Goal: Information Seeking & Learning: Compare options

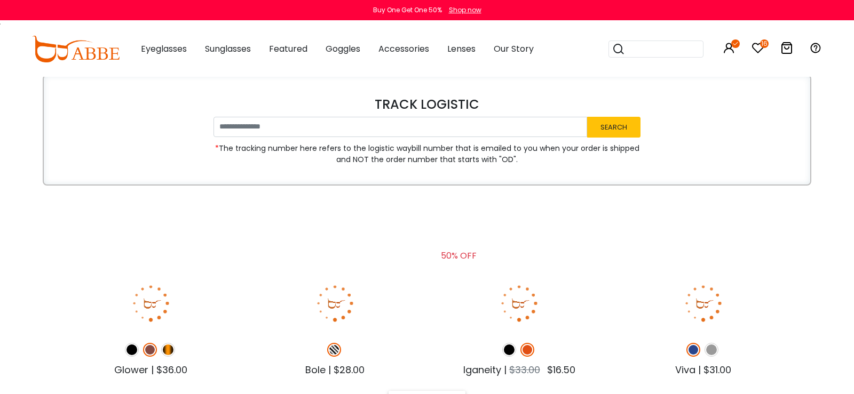
type input "**********"
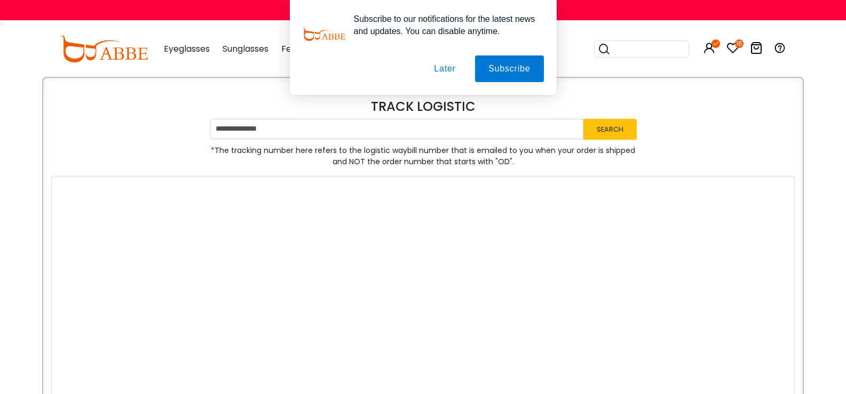
click at [451, 69] on button "Later" at bounding box center [444, 68] width 48 height 27
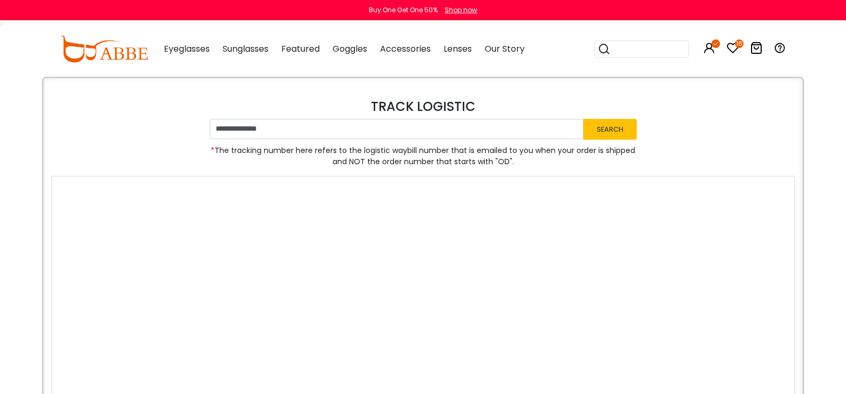
click at [739, 48] on icon at bounding box center [732, 48] width 13 height 13
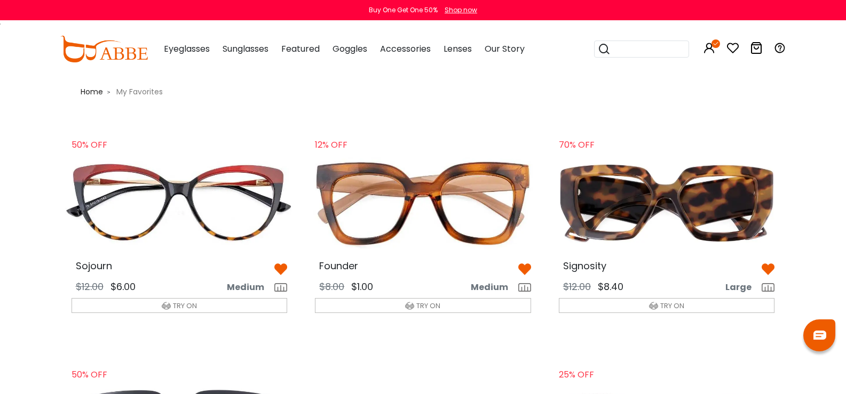
click at [716, 192] on img at bounding box center [666, 203] width 233 height 116
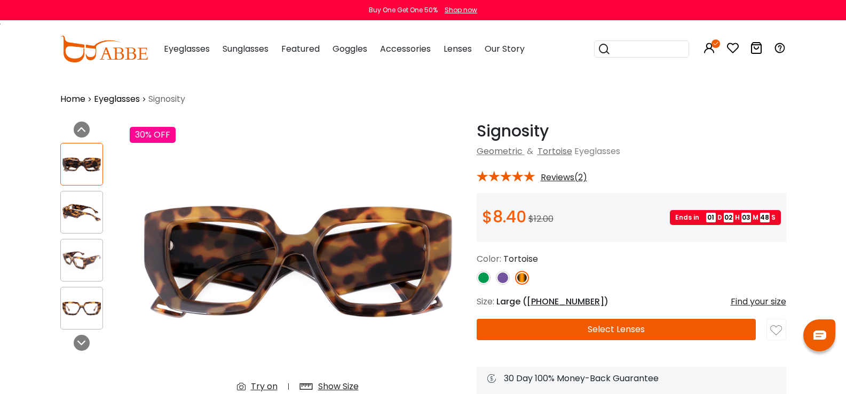
click at [61, 210] on img at bounding box center [82, 212] width 42 height 21
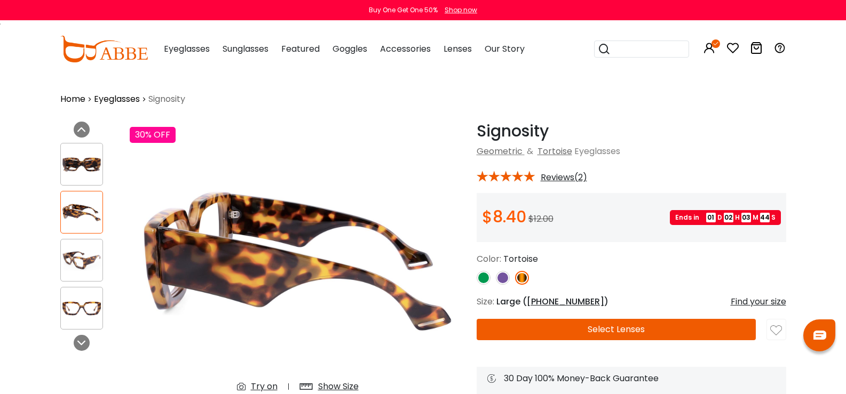
click at [496, 273] on img at bounding box center [503, 278] width 14 height 14
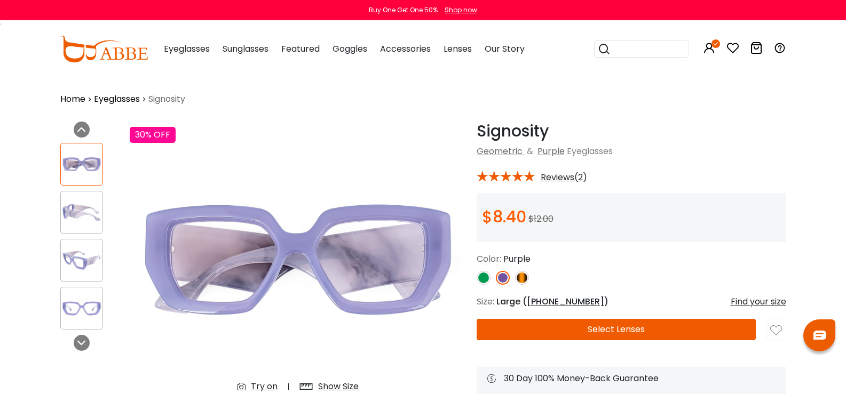
click at [476, 277] on img at bounding box center [483, 278] width 14 height 14
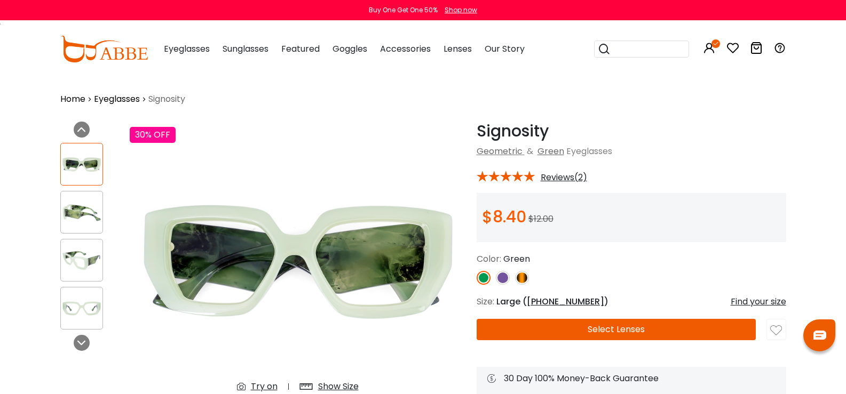
click at [61, 209] on img at bounding box center [82, 212] width 42 height 21
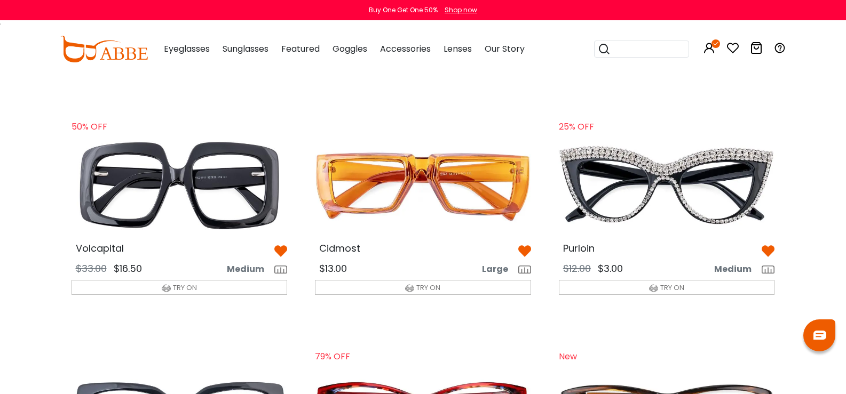
scroll to position [267, 0]
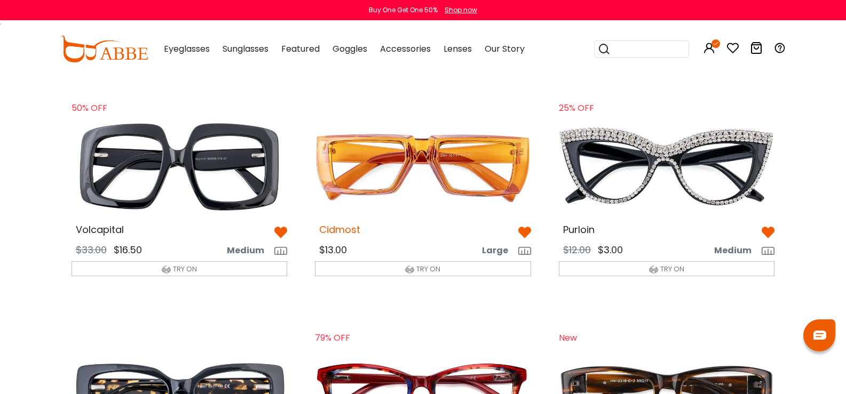
drag, startPoint x: 280, startPoint y: 233, endPoint x: 338, endPoint y: 226, distance: 59.0
click at [280, 233] on img at bounding box center [280, 232] width 13 height 13
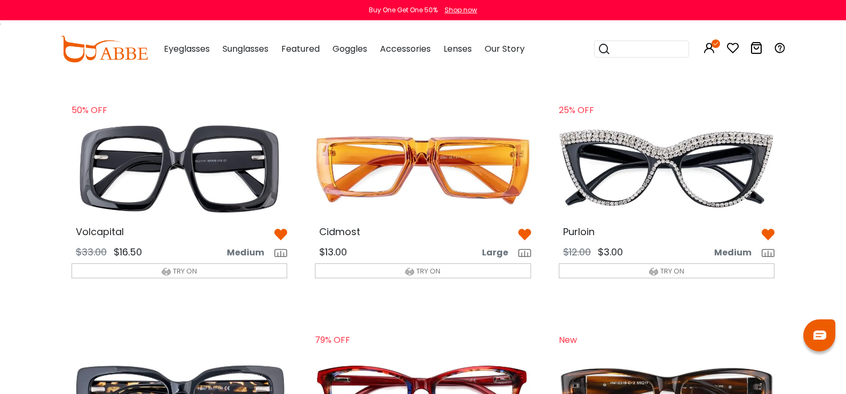
scroll to position [267, 0]
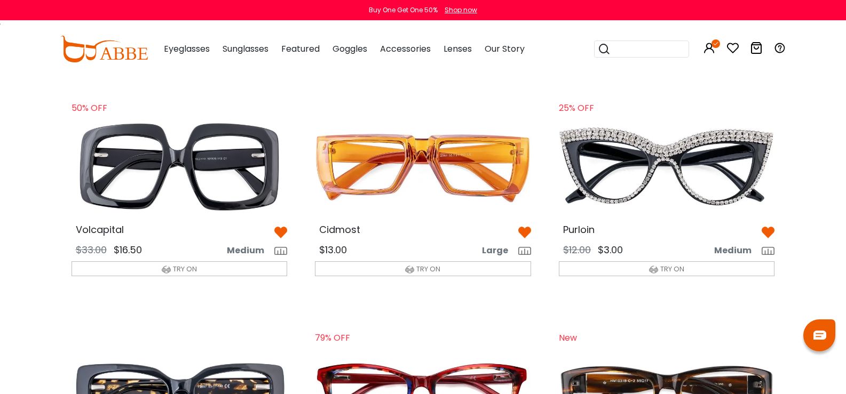
click at [277, 229] on img at bounding box center [280, 232] width 13 height 13
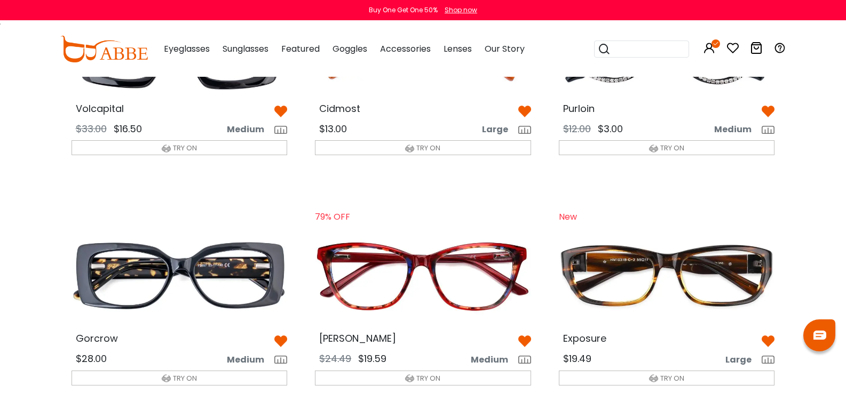
scroll to position [427, 0]
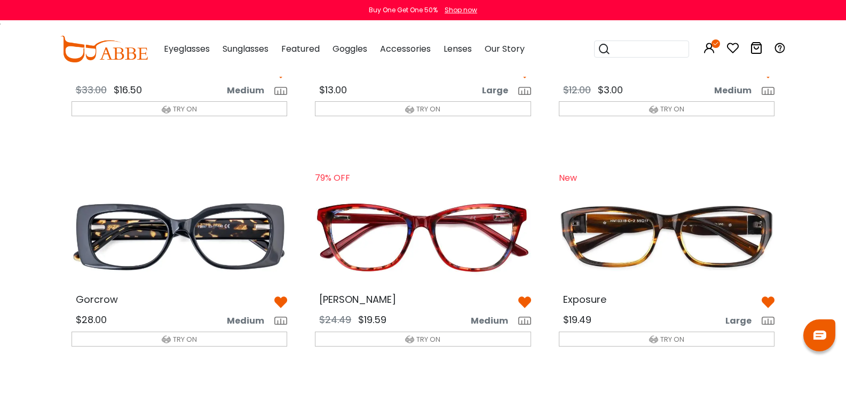
click at [235, 236] on img at bounding box center [179, 236] width 233 height 116
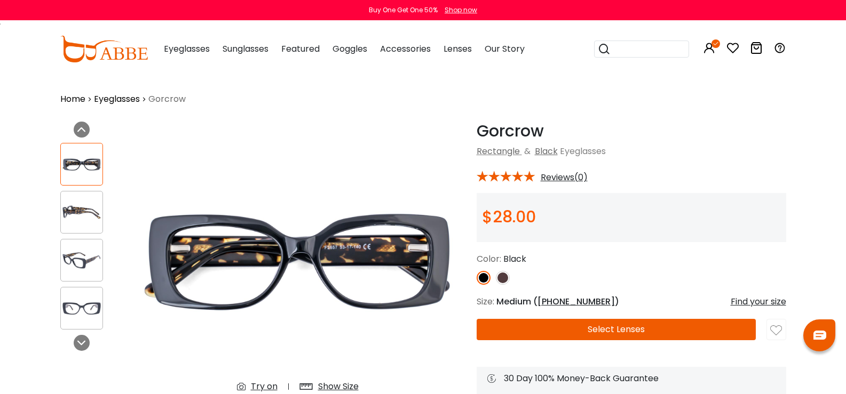
click at [61, 209] on img at bounding box center [82, 212] width 42 height 21
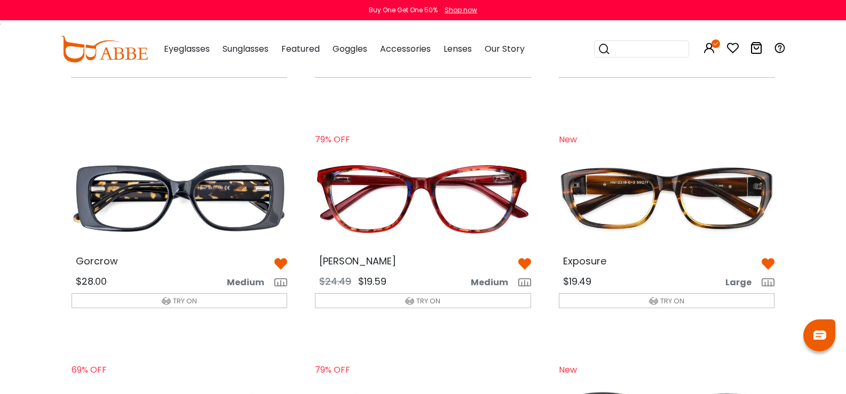
scroll to position [480, 0]
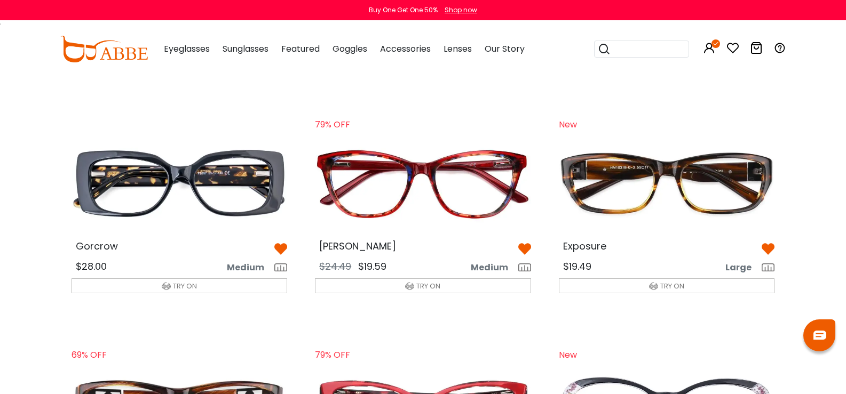
click at [678, 200] on img at bounding box center [666, 183] width 233 height 116
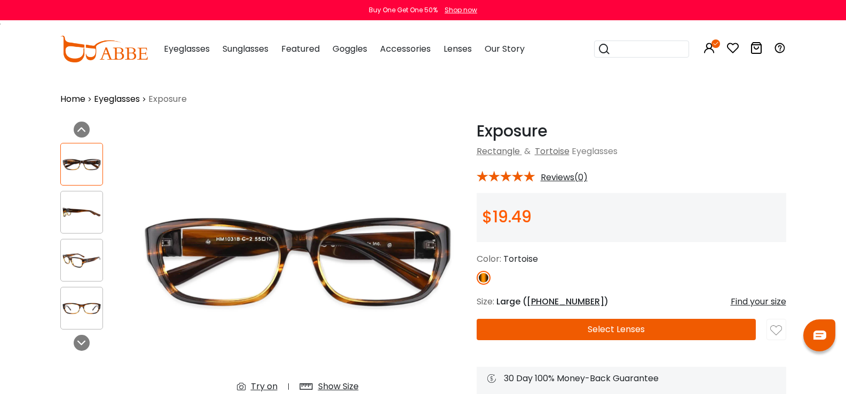
click at [61, 210] on img at bounding box center [82, 212] width 42 height 21
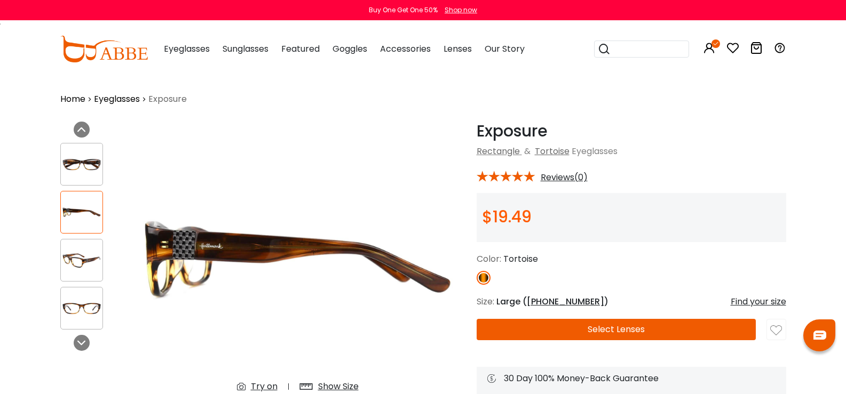
click at [60, 248] on div at bounding box center [81, 260] width 43 height 43
click at [61, 257] on img at bounding box center [82, 260] width 42 height 21
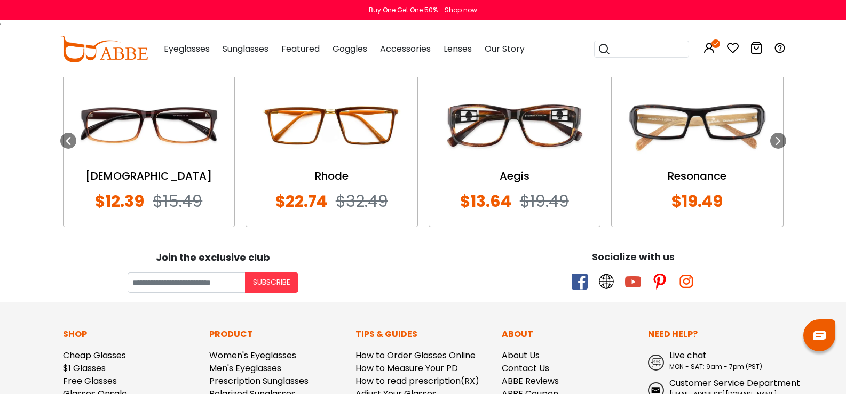
scroll to position [907, 0]
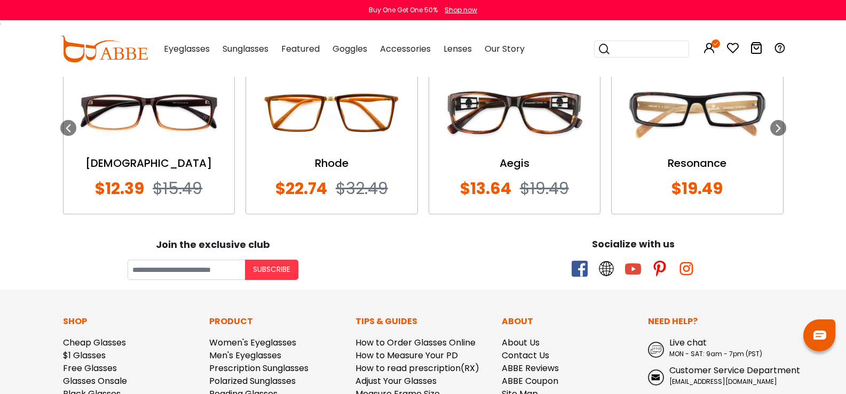
click at [506, 120] on img at bounding box center [515, 112] width 150 height 75
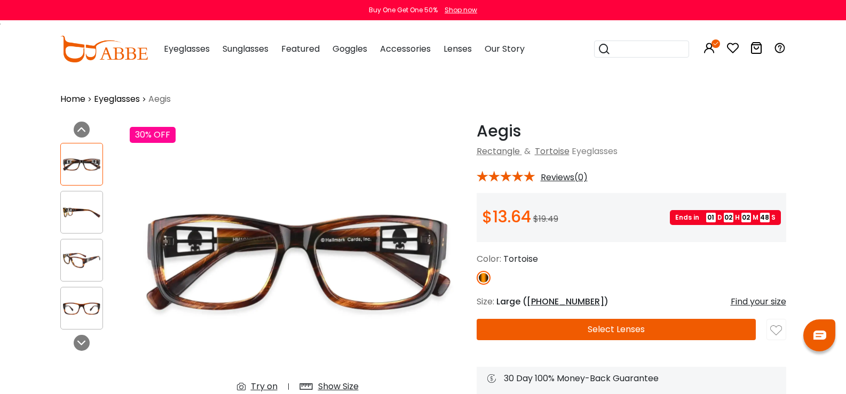
click at [61, 213] on img at bounding box center [82, 212] width 42 height 21
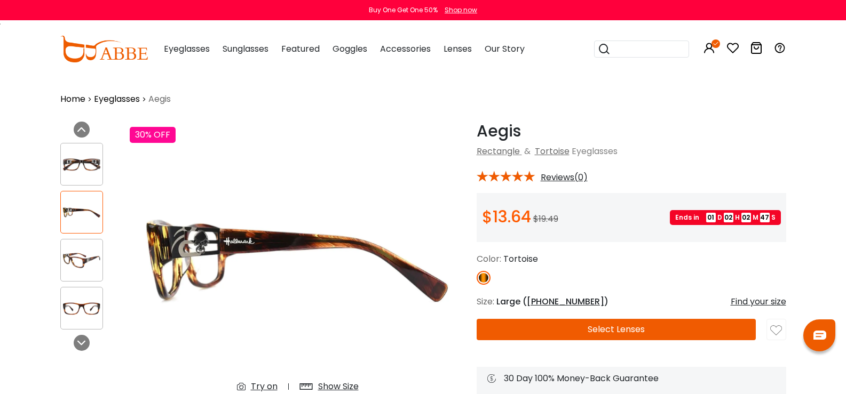
click at [61, 266] on img at bounding box center [82, 260] width 42 height 21
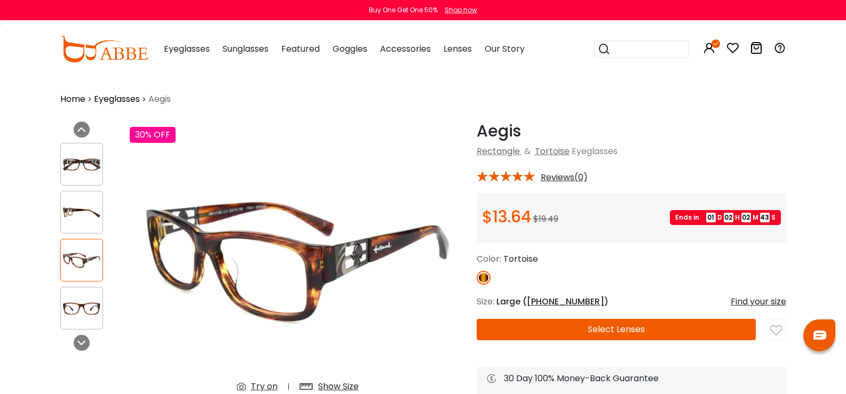
click at [61, 310] on img at bounding box center [82, 308] width 42 height 21
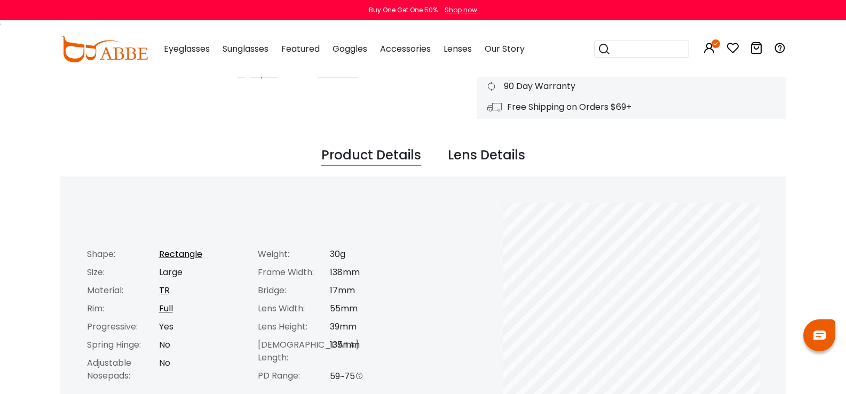
scroll to position [55, 0]
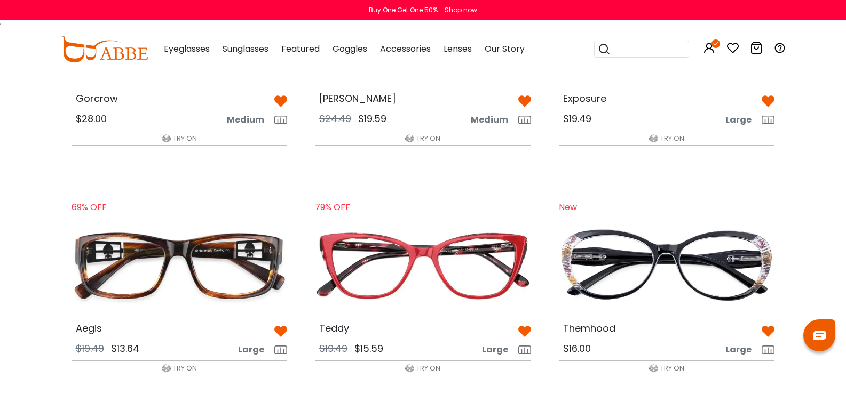
scroll to position [694, 0]
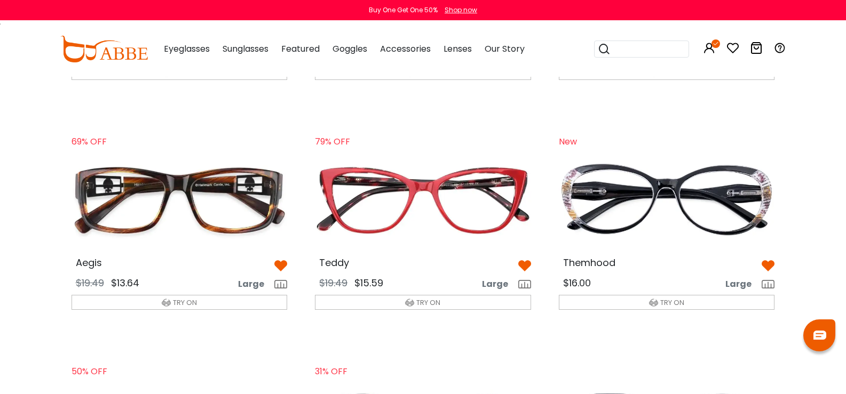
click at [621, 228] on img at bounding box center [666, 200] width 233 height 116
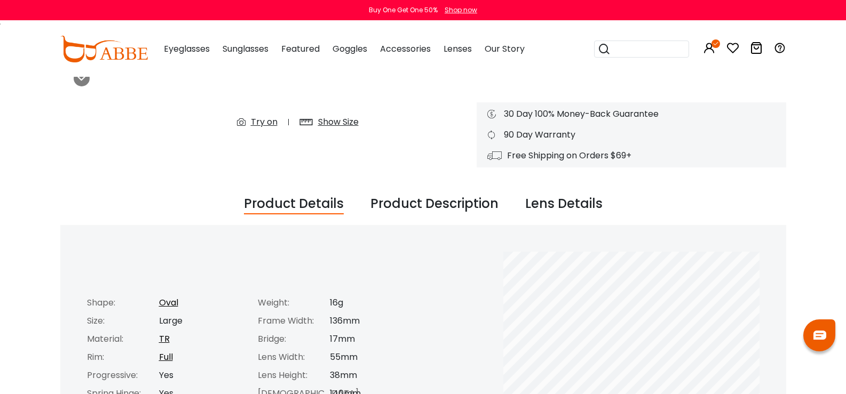
scroll to position [267, 0]
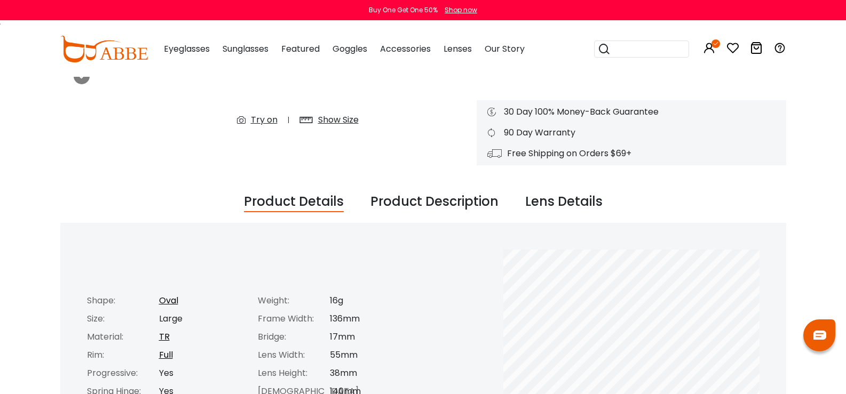
click at [405, 196] on div "Product Description" at bounding box center [434, 202] width 128 height 20
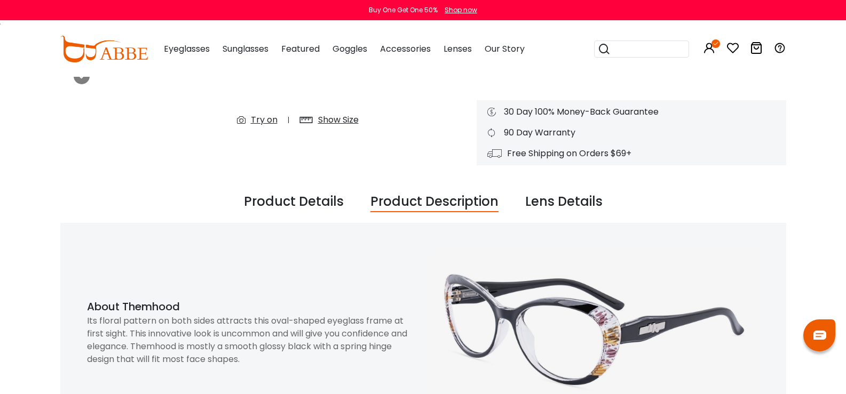
click at [587, 205] on div "Lens Details" at bounding box center [563, 202] width 77 height 20
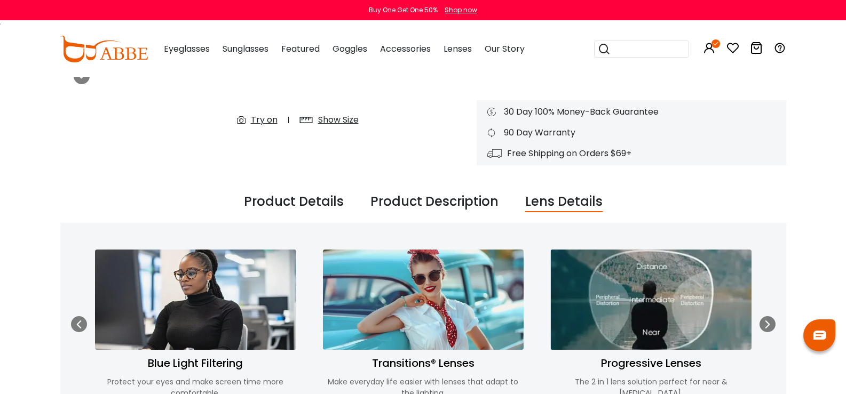
click at [298, 206] on div "Product Details" at bounding box center [294, 202] width 100 height 20
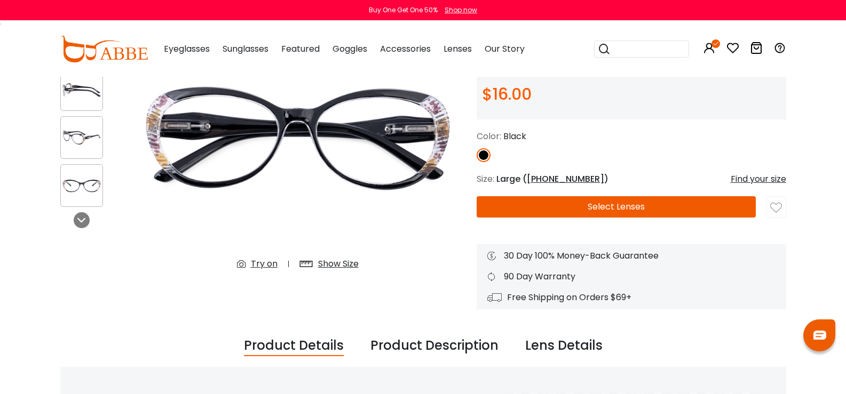
scroll to position [0, 0]
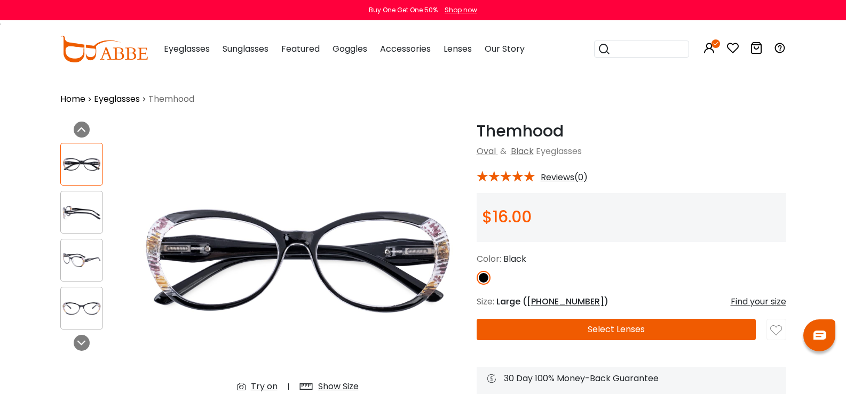
click at [61, 217] on img at bounding box center [82, 212] width 42 height 21
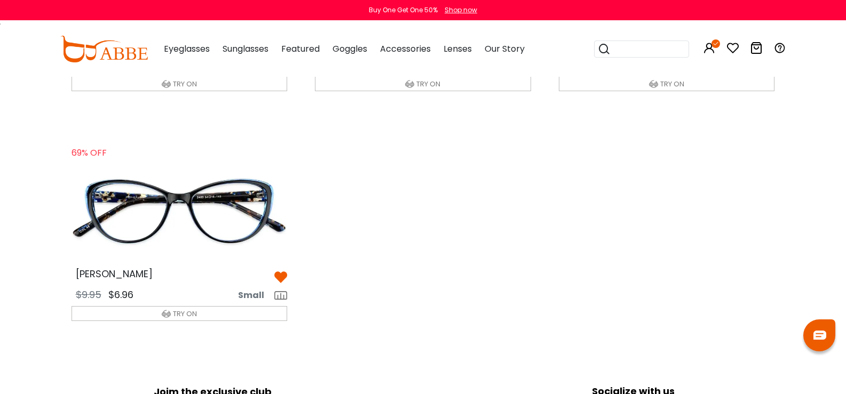
scroll to position [1181, 0]
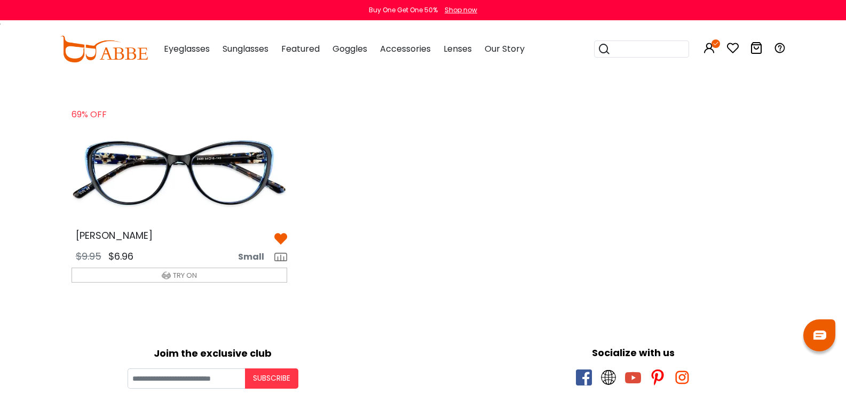
click at [189, 189] on img at bounding box center [179, 173] width 233 height 116
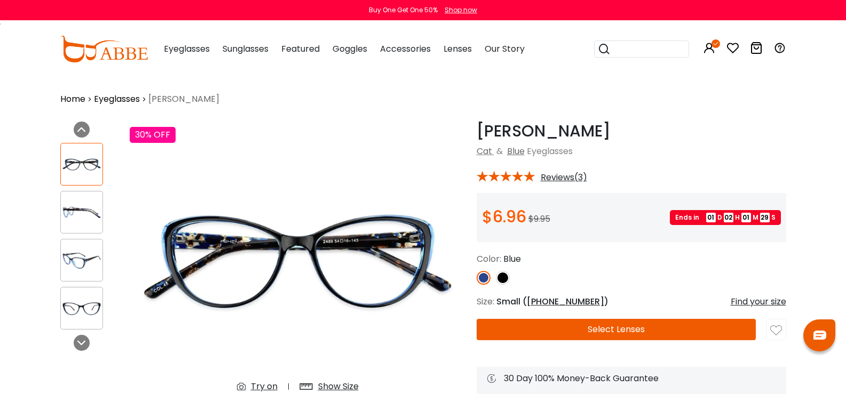
click at [61, 215] on img at bounding box center [82, 212] width 42 height 21
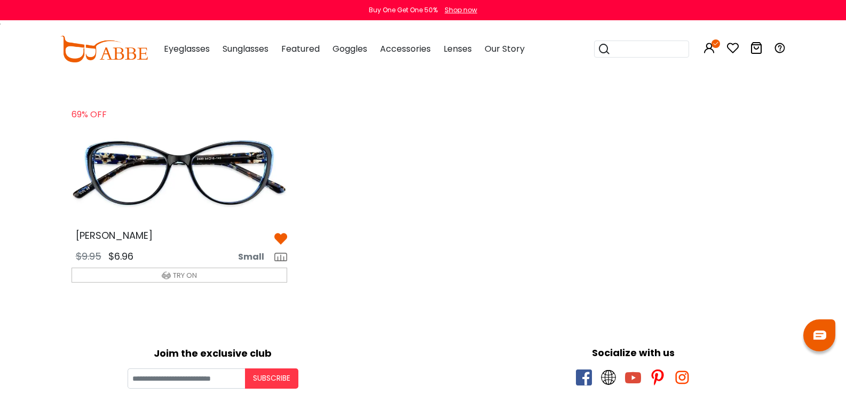
click at [281, 240] on img at bounding box center [280, 239] width 13 height 13
click at [280, 243] on img at bounding box center [280, 239] width 13 height 13
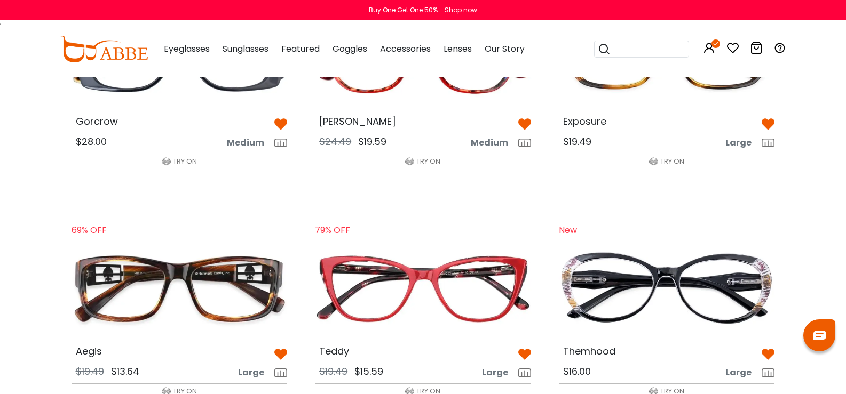
scroll to position [327, 0]
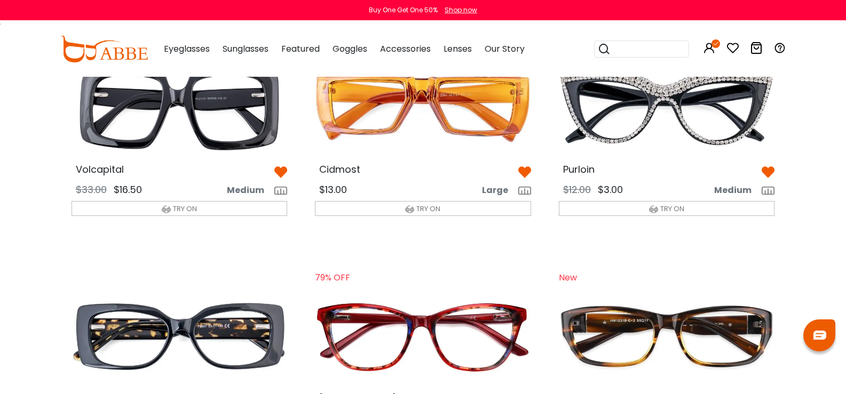
click at [739, 50] on icon at bounding box center [732, 48] width 13 height 13
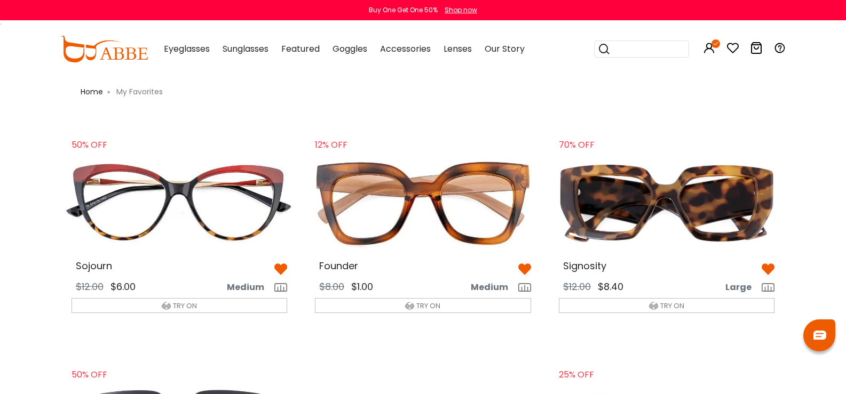
click at [195, 211] on img at bounding box center [179, 203] width 233 height 116
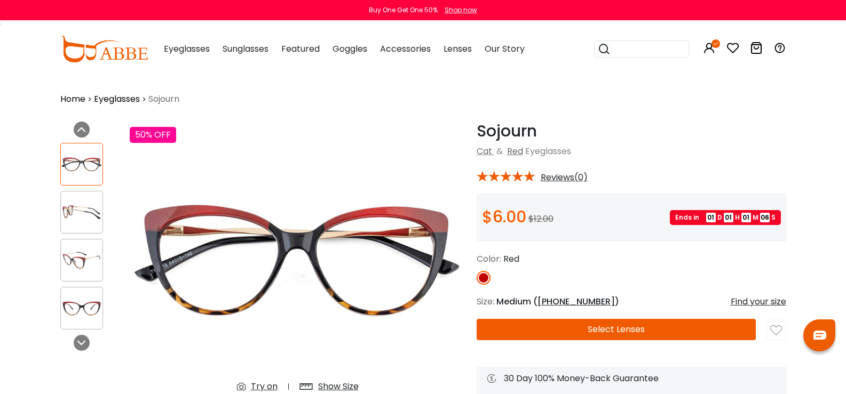
click at [61, 209] on img at bounding box center [82, 212] width 42 height 21
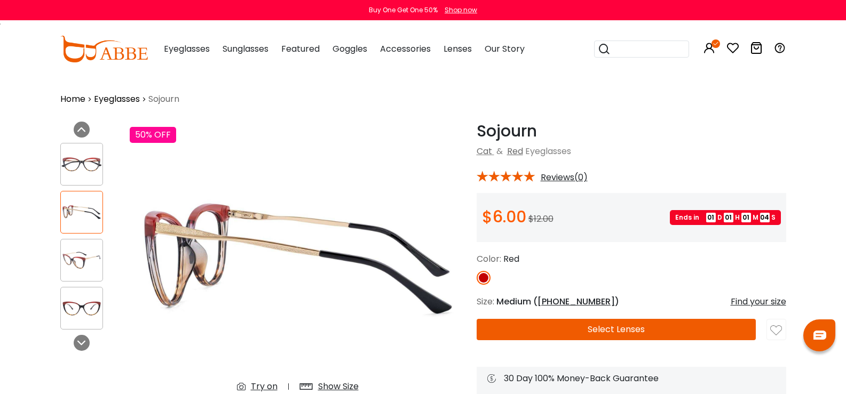
click at [61, 258] on img at bounding box center [82, 260] width 42 height 21
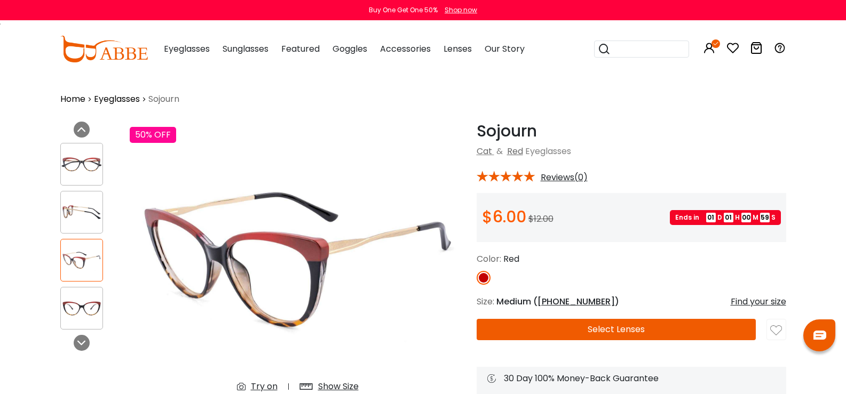
click at [61, 172] on img at bounding box center [82, 164] width 42 height 21
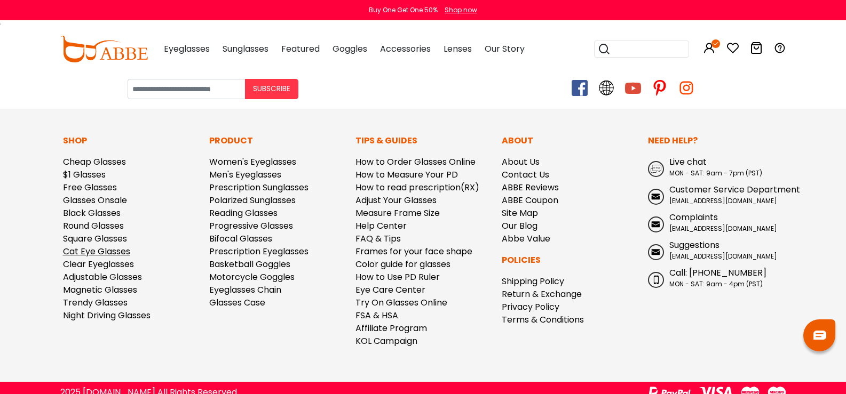
scroll to position [1105, 0]
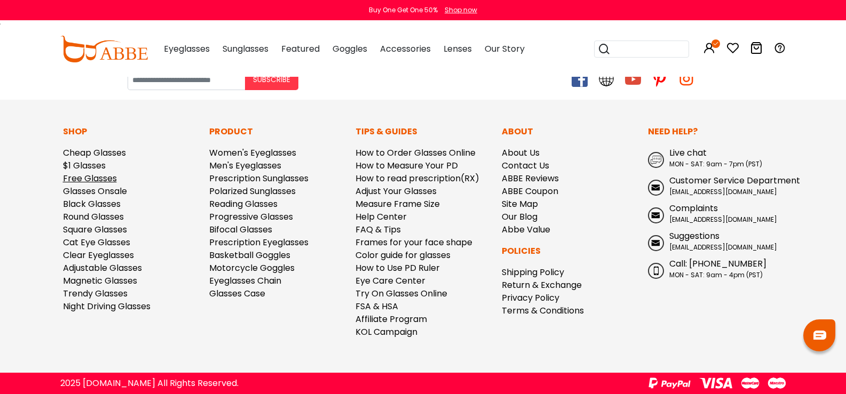
click at [75, 177] on link "Free Glasses" at bounding box center [90, 178] width 54 height 12
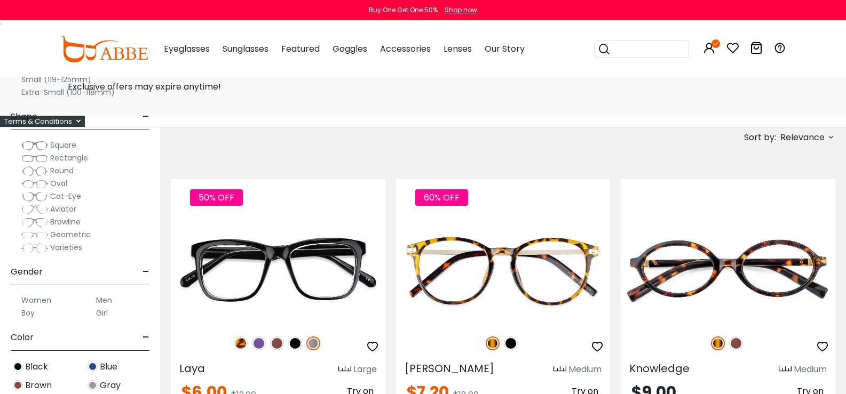
scroll to position [160, 0]
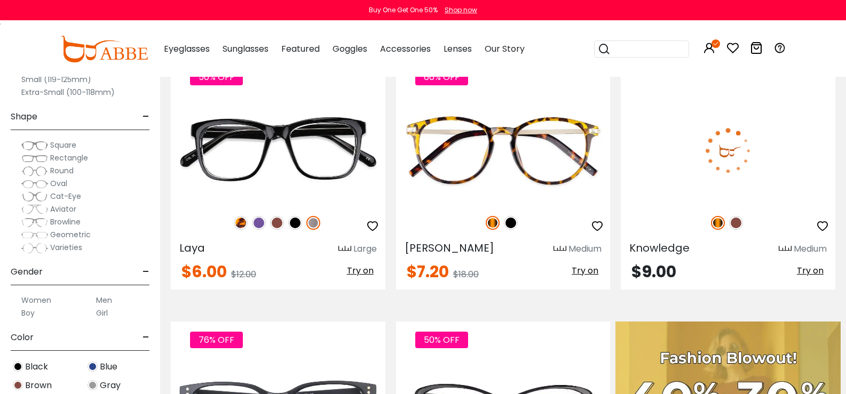
click at [729, 216] on img at bounding box center [736, 223] width 14 height 14
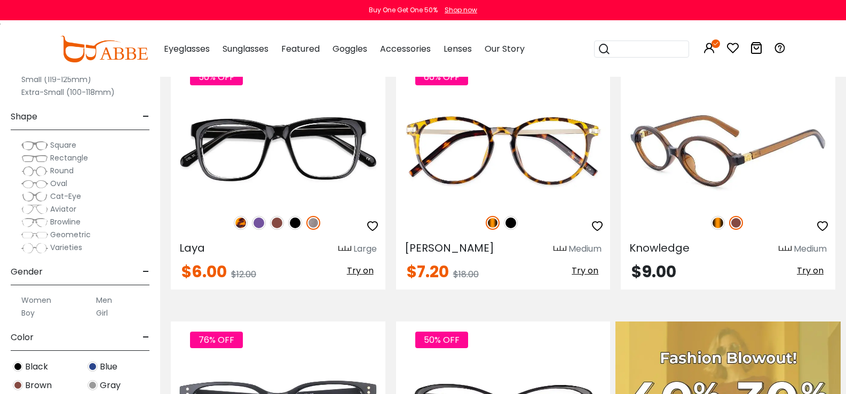
click at [711, 216] on img at bounding box center [718, 223] width 14 height 14
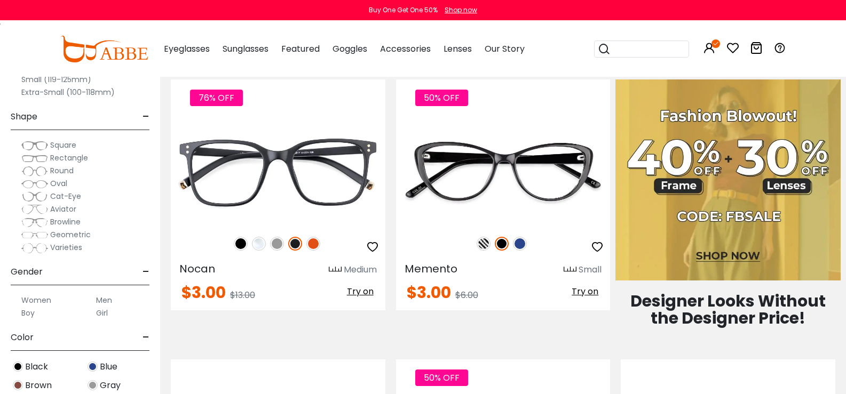
scroll to position [427, 0]
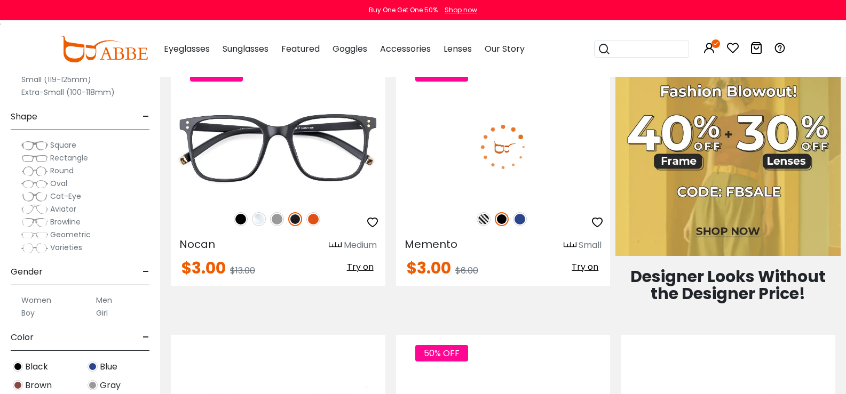
click at [527, 212] on img at bounding box center [520, 219] width 14 height 14
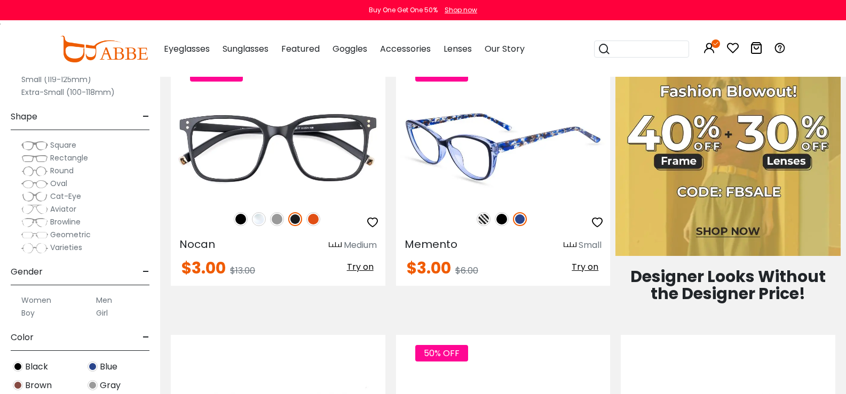
click at [490, 212] on img at bounding box center [483, 219] width 14 height 14
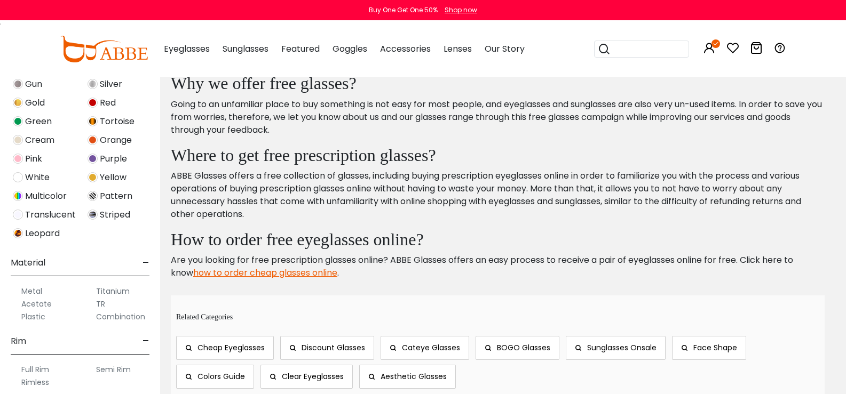
scroll to position [5598, 0]
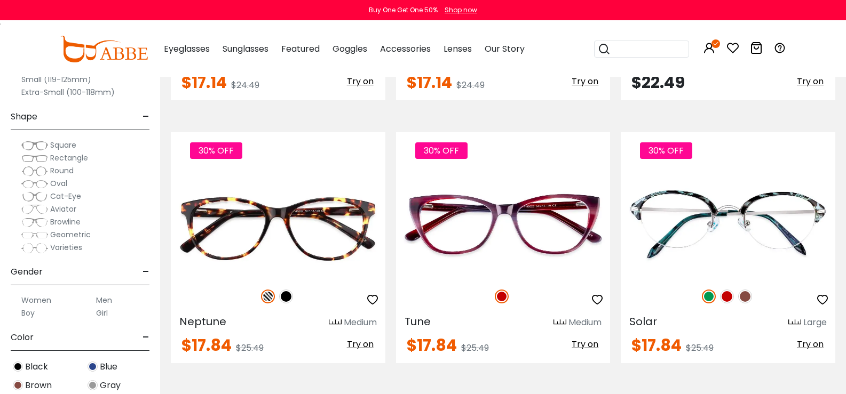
scroll to position [4909, 0]
